Goal: Information Seeking & Learning: Learn about a topic

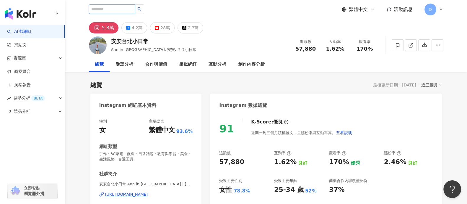
click at [112, 9] on input "search" at bounding box center [112, 8] width 46 height 9
paste input "*******"
type input "*******"
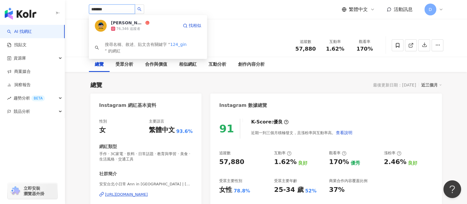
click at [139, 27] on div "76,346 追蹤者" at bounding box center [144, 29] width 67 height 6
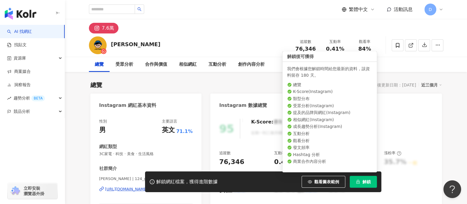
click at [368, 184] on button "解鎖" at bounding box center [363, 181] width 27 height 12
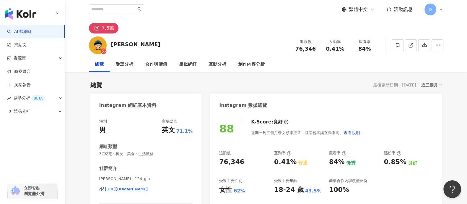
drag, startPoint x: 325, startPoint y: 45, endPoint x: 329, endPoint y: 52, distance: 8.6
click at [326, 46] on div "互動率 0.41%" at bounding box center [336, 45] width 30 height 13
drag, startPoint x: 327, startPoint y: 51, endPoint x: 373, endPoint y: 52, distance: 45.8
click at [373, 52] on div "追蹤數 76,346 互動率 0.41% 觀看率 84%" at bounding box center [335, 44] width 89 height 17
click at [343, 50] on span "0.41%" at bounding box center [335, 49] width 18 height 6
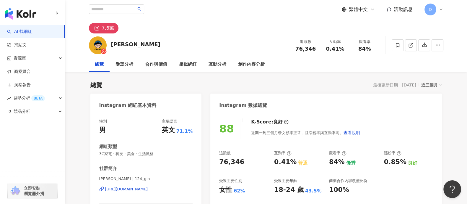
click at [327, 50] on span "0.41%" at bounding box center [335, 49] width 18 height 6
drag, startPoint x: 326, startPoint y: 50, endPoint x: 345, endPoint y: 50, distance: 19.2
click at [345, 50] on div "0.41%" at bounding box center [335, 49] width 22 height 6
copy span "0.41%"
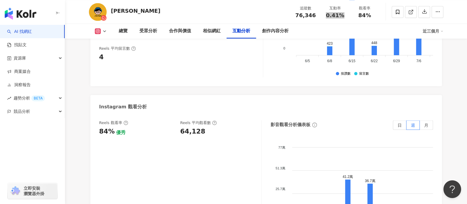
scroll to position [1293, 0]
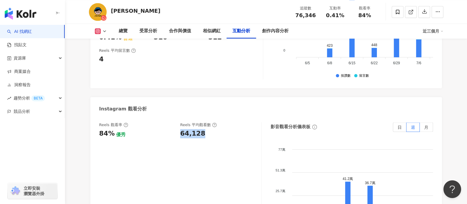
drag, startPoint x: 181, startPoint y: 107, endPoint x: 213, endPoint y: 112, distance: 32.0
click at [213, 122] on div "Reels 觀看率 84% 優秀 Reels 平均觀看數 64,128" at bounding box center [180, 181] width 162 height 118
copy div "64,128"
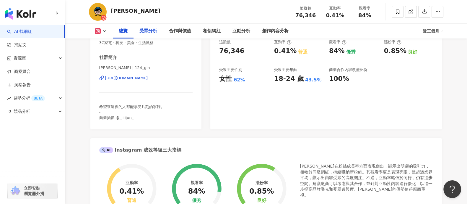
scroll to position [0, 0]
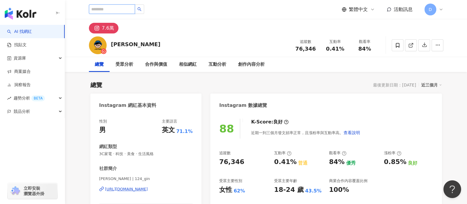
click at [123, 6] on input "search" at bounding box center [112, 8] width 46 height 9
paste input "**********"
type input "**********"
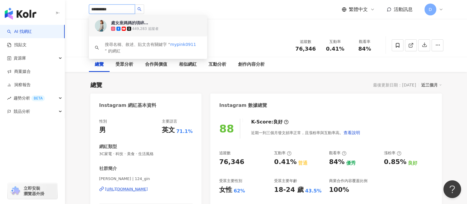
click at [143, 32] on div "處女座媽媽的瑣碎日常 449,283 追蹤者" at bounding box center [148, 25] width 118 height 21
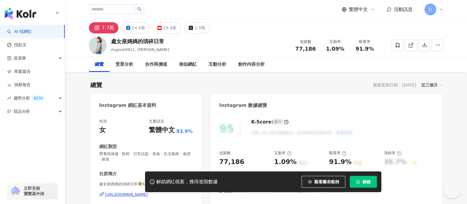
click at [365, 182] on span "解鎖" at bounding box center [367, 181] width 8 height 5
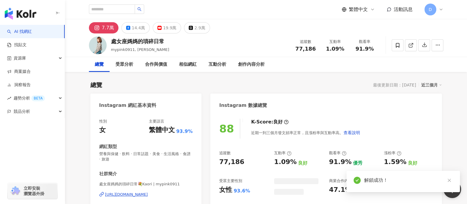
click at [350, 52] on div "追蹤數 77,186 互動率 1.09% 觀看率 91.9%" at bounding box center [335, 44] width 89 height 17
click at [341, 51] on span "1.09%" at bounding box center [335, 49] width 18 height 6
click at [332, 48] on span "1.09%" at bounding box center [335, 49] width 18 height 6
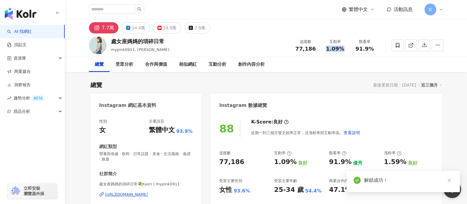
copy span "1.09%"
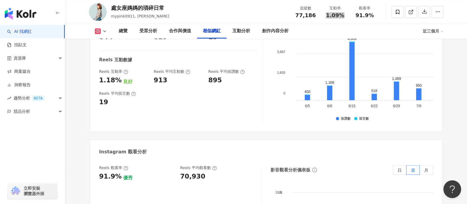
scroll to position [1256, 0]
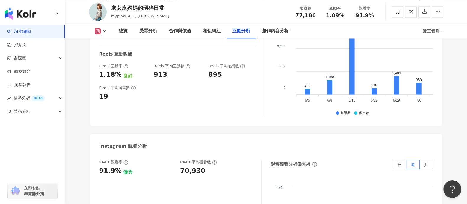
click at [188, 166] on div "70,930" at bounding box center [192, 170] width 25 height 9
copy div "70,930"
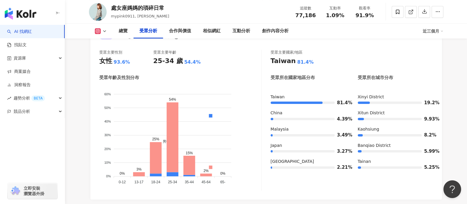
scroll to position [554, 0]
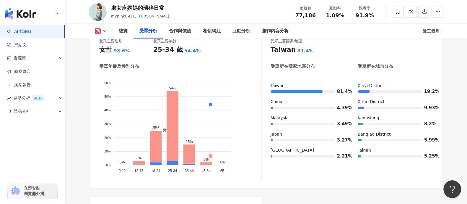
click at [202, 70] on div "受眾年齡及性別分布 男性 女性 60% 60% 50% 50% 40% 40% 30% 30% 20% 20% 10% 10% 0% 0% 0% 3% 25%…" at bounding box center [180, 121] width 162 height 116
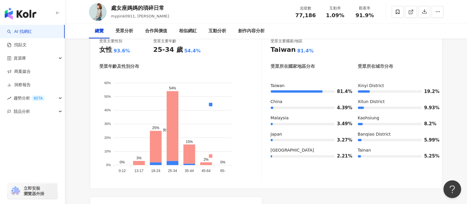
scroll to position [0, 0]
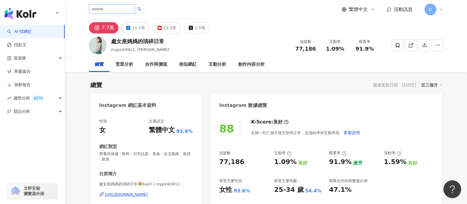
drag, startPoint x: 124, startPoint y: 15, endPoint x: 128, endPoint y: 12, distance: 4.8
click at [125, 15] on div "繁體中文 活動訊息 D" at bounding box center [266, 9] width 355 height 19
click at [128, 12] on input "search" at bounding box center [112, 8] width 46 height 9
paste input "**********"
type input "**********"
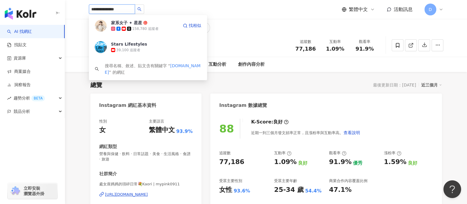
click at [146, 28] on div "158,780 追蹤者" at bounding box center [145, 28] width 26 height 5
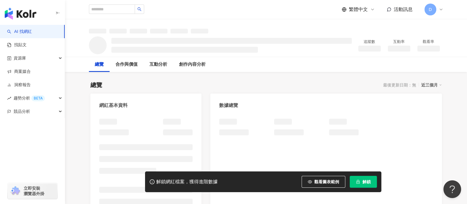
click at [388, 21] on div at bounding box center [266, 26] width 378 height 14
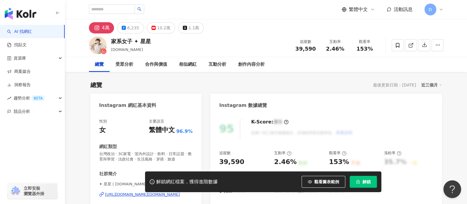
click at [365, 184] on button "解鎖" at bounding box center [363, 181] width 27 height 12
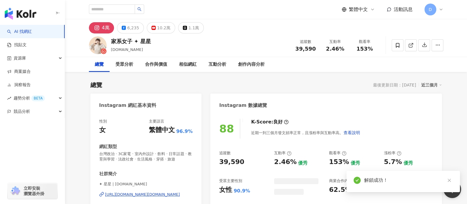
click at [334, 46] on span "2.46%" at bounding box center [335, 49] width 18 height 6
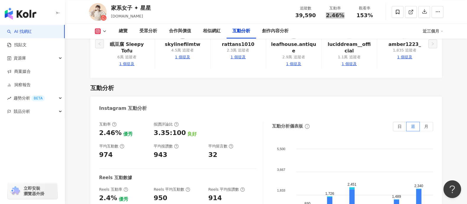
scroll to position [1366, 0]
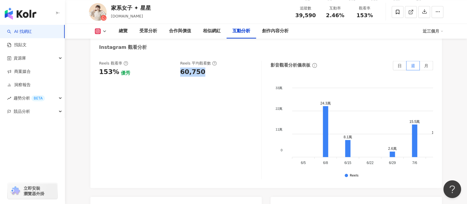
drag, startPoint x: 179, startPoint y: 66, endPoint x: 209, endPoint y: 63, distance: 29.9
click at [209, 63] on div "Reels 觀看率 153% 優秀 Reels 平均觀看數 60,750" at bounding box center [177, 69] width 156 height 16
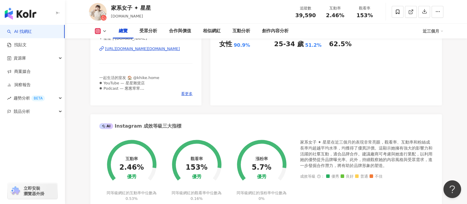
scroll to position [0, 0]
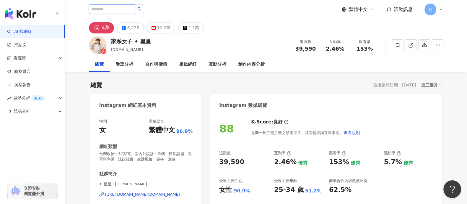
click at [125, 8] on input "search" at bounding box center [112, 8] width 46 height 9
paste input "********"
type input "********"
drag, startPoint x: 129, startPoint y: 9, endPoint x: 134, endPoint y: 11, distance: 6.2
click at [134, 11] on input "********" at bounding box center [112, 8] width 46 height 9
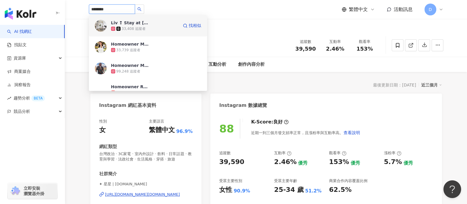
click at [147, 31] on div "33,408 追蹤者" at bounding box center [144, 29] width 67 height 6
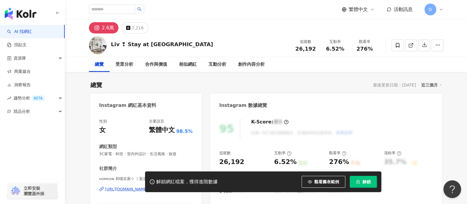
click at [363, 179] on span "解鎖" at bounding box center [367, 181] width 8 height 5
drag, startPoint x: 326, startPoint y: 50, endPoint x: 343, endPoint y: 48, distance: 16.3
click at [343, 48] on div "6.52%" at bounding box center [335, 49] width 22 height 6
copy span "6.52%"
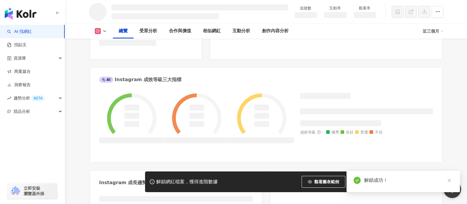
scroll to position [185, 0]
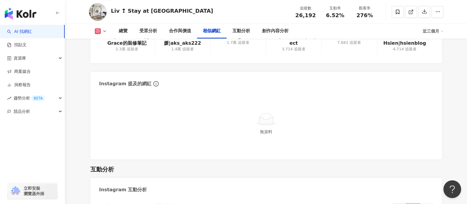
scroll to position [1234, 0]
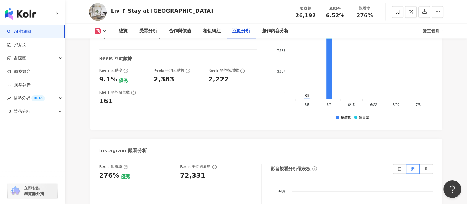
drag, startPoint x: 181, startPoint y: 174, endPoint x: 203, endPoint y: 176, distance: 21.3
click at [207, 176] on div "72,331" at bounding box center [217, 175] width 75 height 9
copy div "72,331"
drag, startPoint x: 303, startPoint y: 69, endPoint x: 216, endPoint y: 91, distance: 90.2
click at [227, 89] on div "互動率 6.52% 優秀 按讚評論比 7.24:100 優秀 平均互動數 1,708 平均按讚數 1,592 平均留言數 115 Reels 互動數據 Ree…" at bounding box center [266, 62] width 334 height 118
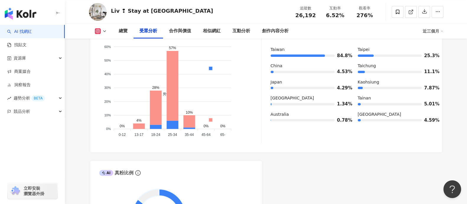
scroll to position [532, 0]
